Goal: Transaction & Acquisition: Purchase product/service

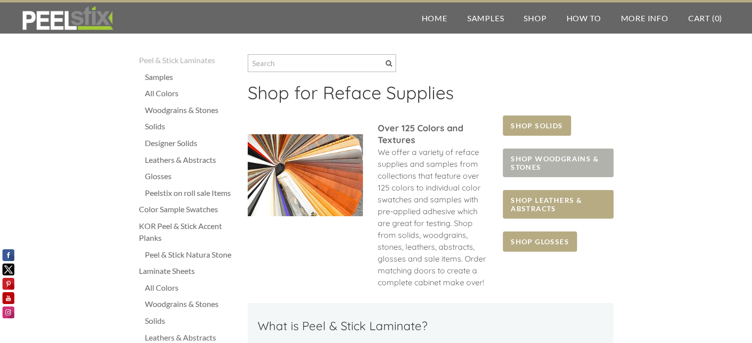
click at [525, 161] on span "SHOP WOODGRAINS & STONES" at bounding box center [558, 163] width 110 height 29
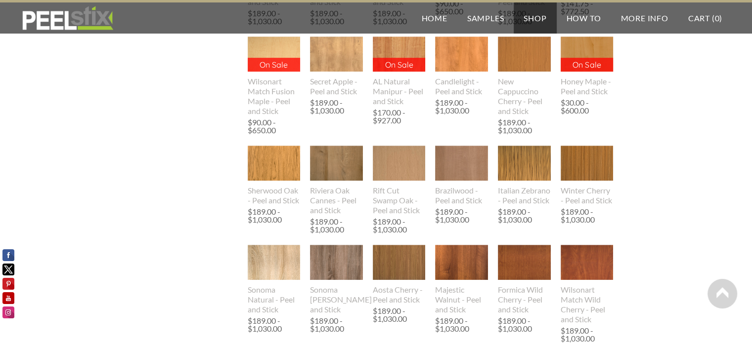
scroll to position [494, 0]
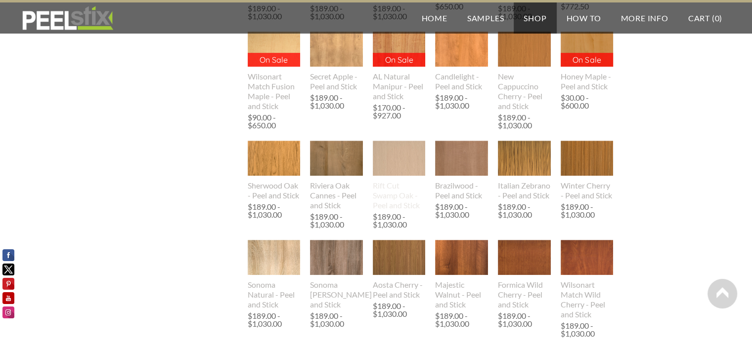
click at [394, 172] on img at bounding box center [399, 158] width 53 height 35
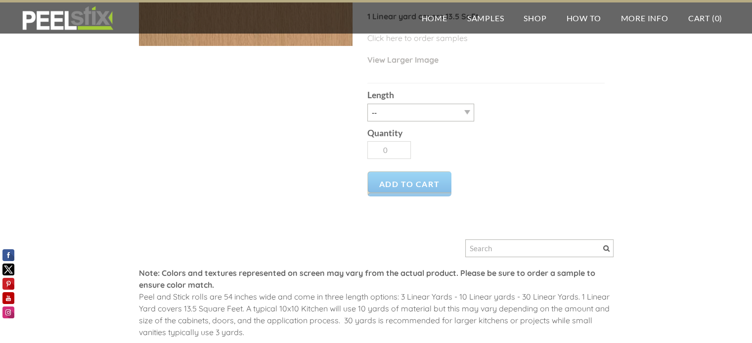
scroll to position [247, 0]
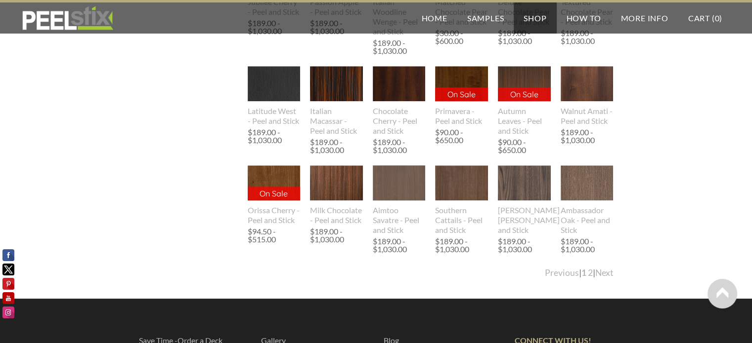
scroll to position [1182, 0]
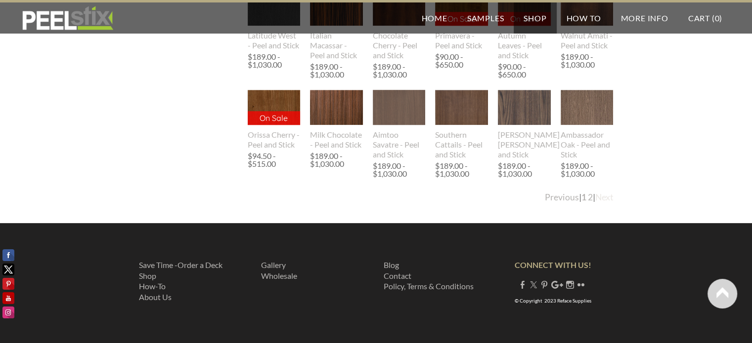
click at [599, 197] on link "Next" at bounding box center [604, 197] width 18 height 10
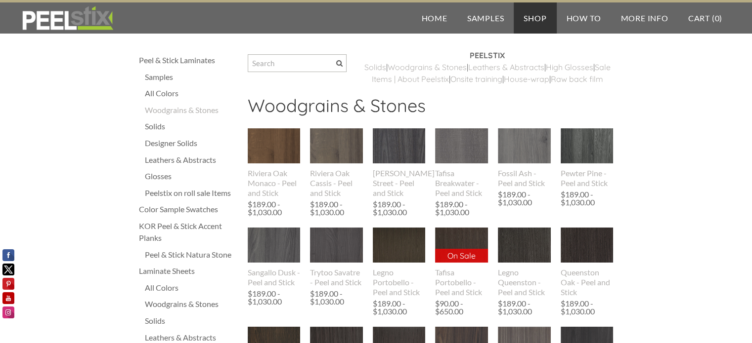
click at [600, 188] on div "Pewter Pine - Peel and Stick" at bounding box center [586, 178] width 53 height 20
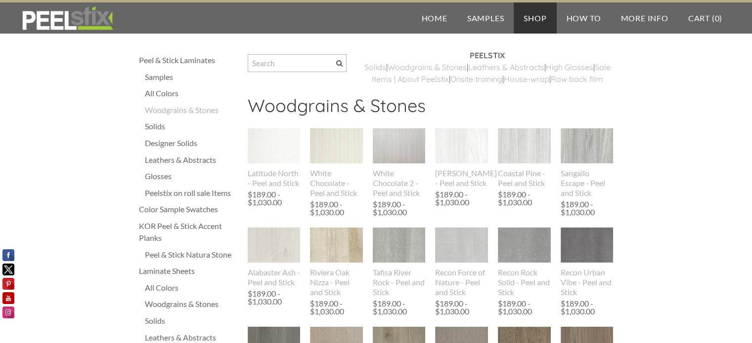
click at [164, 160] on div "Leathers & Abstracts" at bounding box center [191, 160] width 93 height 12
